Goal: Information Seeking & Learning: Understand process/instructions

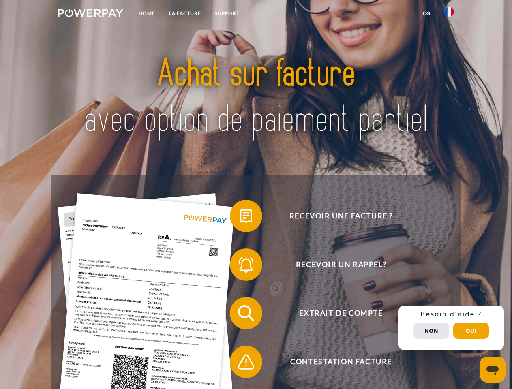
click at [90, 14] on img at bounding box center [90, 13] width 65 height 8
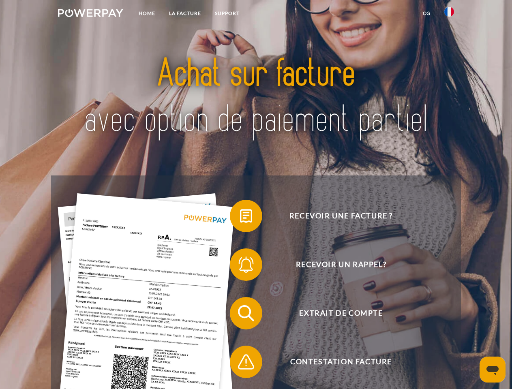
click at [449, 14] on img at bounding box center [449, 12] width 10 height 10
click at [426, 13] on link "CG" at bounding box center [426, 13] width 21 height 15
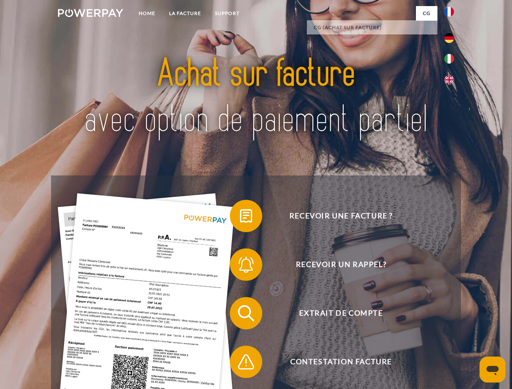
click at [240, 218] on span at bounding box center [234, 216] width 41 height 41
click at [240, 266] on span at bounding box center [234, 264] width 41 height 41
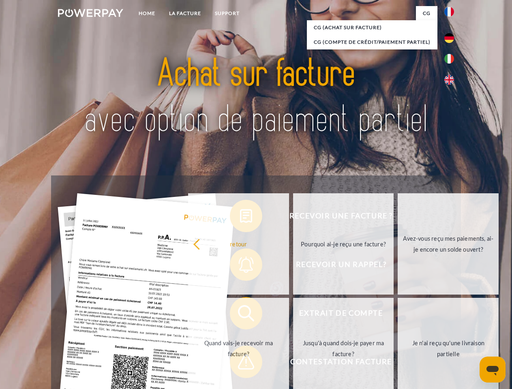
click at [293, 315] on link "Jusqu'à quand dois-je payer ma facture?" at bounding box center [343, 348] width 101 height 101
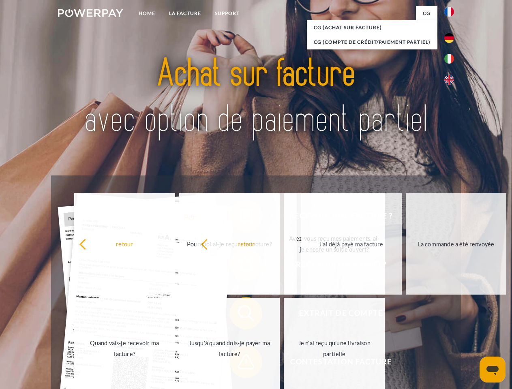
click at [240, 364] on span at bounding box center [234, 362] width 41 height 41
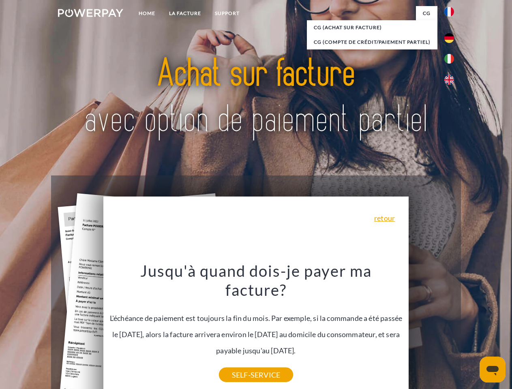
click at [451, 328] on div "Recevoir une facture ? Recevoir un rappel? Extrait de compte retour" at bounding box center [255, 338] width 409 height 324
click at [431, 330] on span "Extrait de compte" at bounding box center [341, 313] width 199 height 32
